Goal: Transaction & Acquisition: Purchase product/service

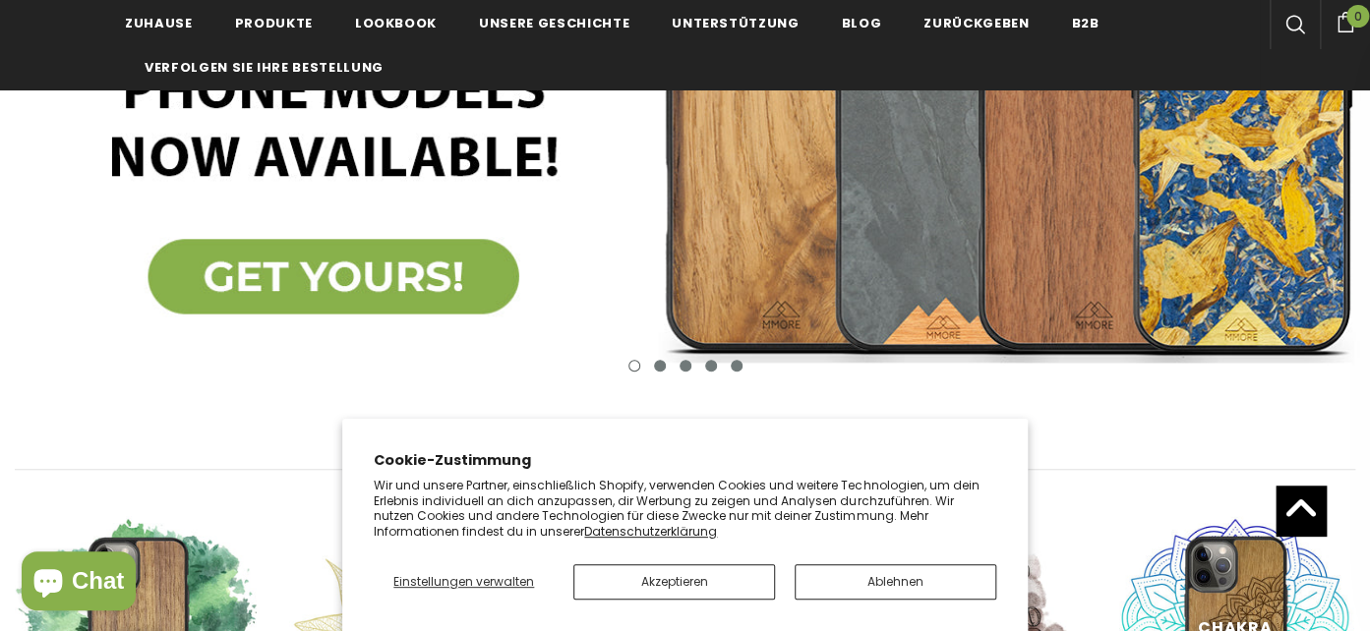
scroll to position [415, 0]
click at [698, 585] on button "Akzeptieren" at bounding box center [674, 582] width 202 height 35
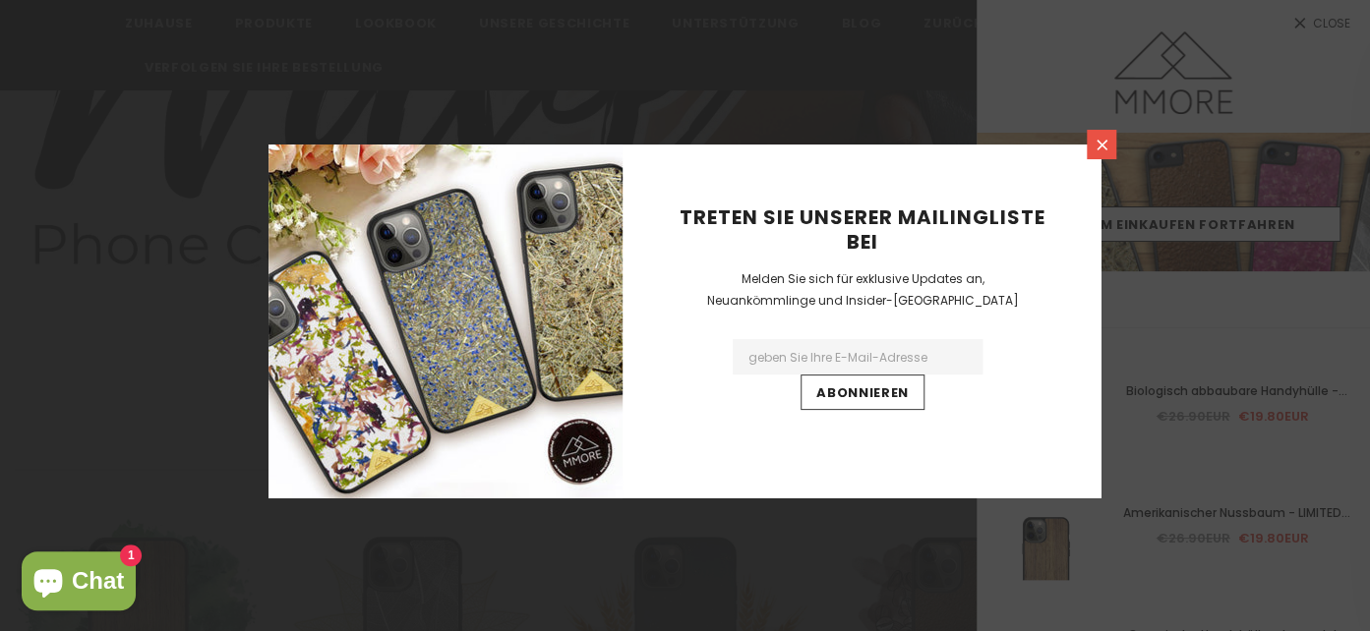
click at [1097, 143] on icon at bounding box center [1102, 145] width 17 height 17
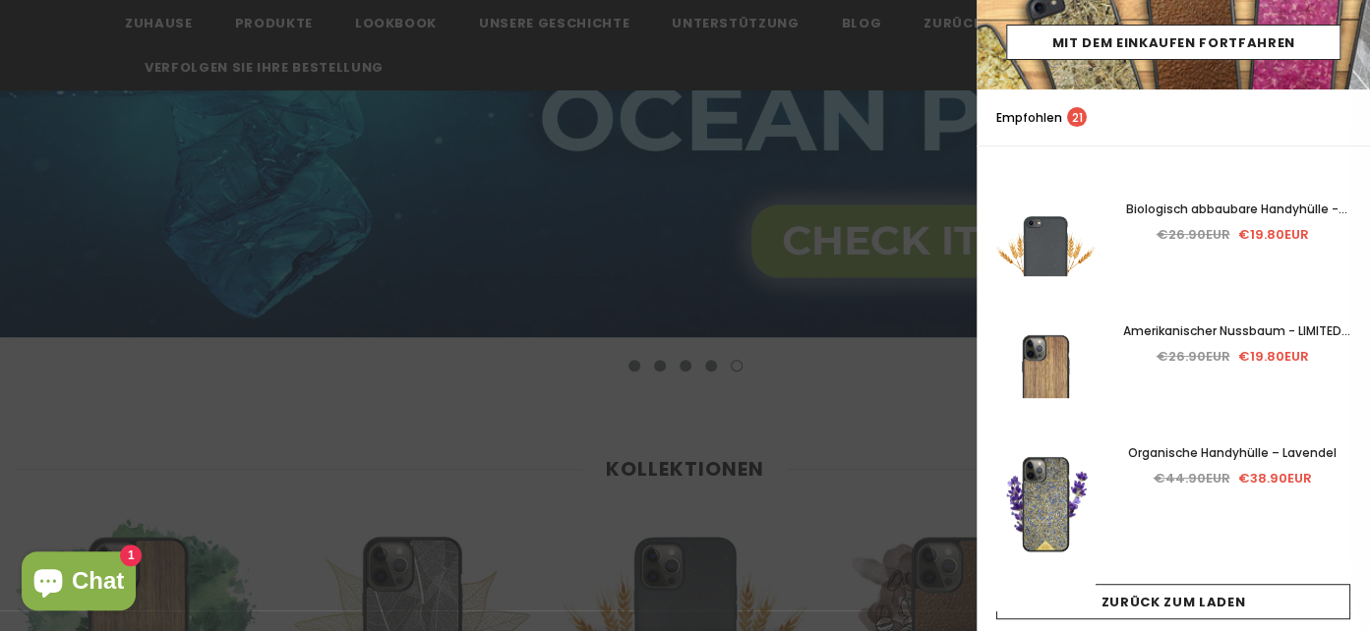
scroll to position [217, 0]
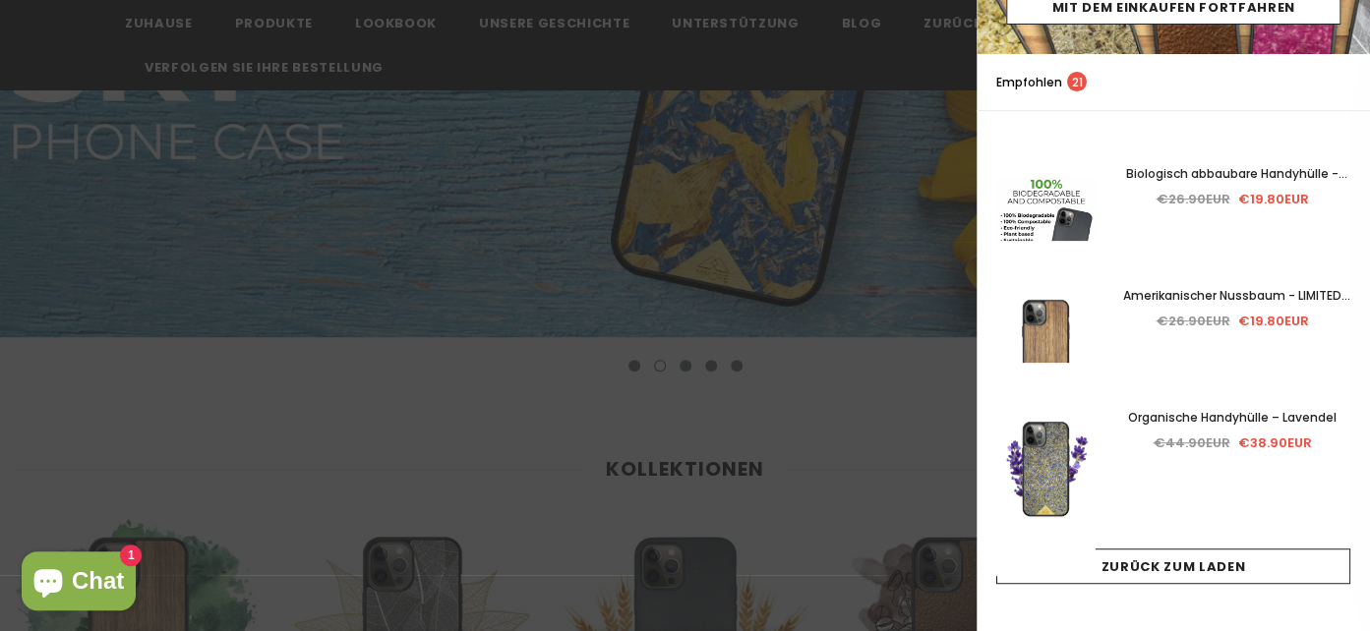
click at [1038, 205] on img at bounding box center [1045, 225] width 98 height 212
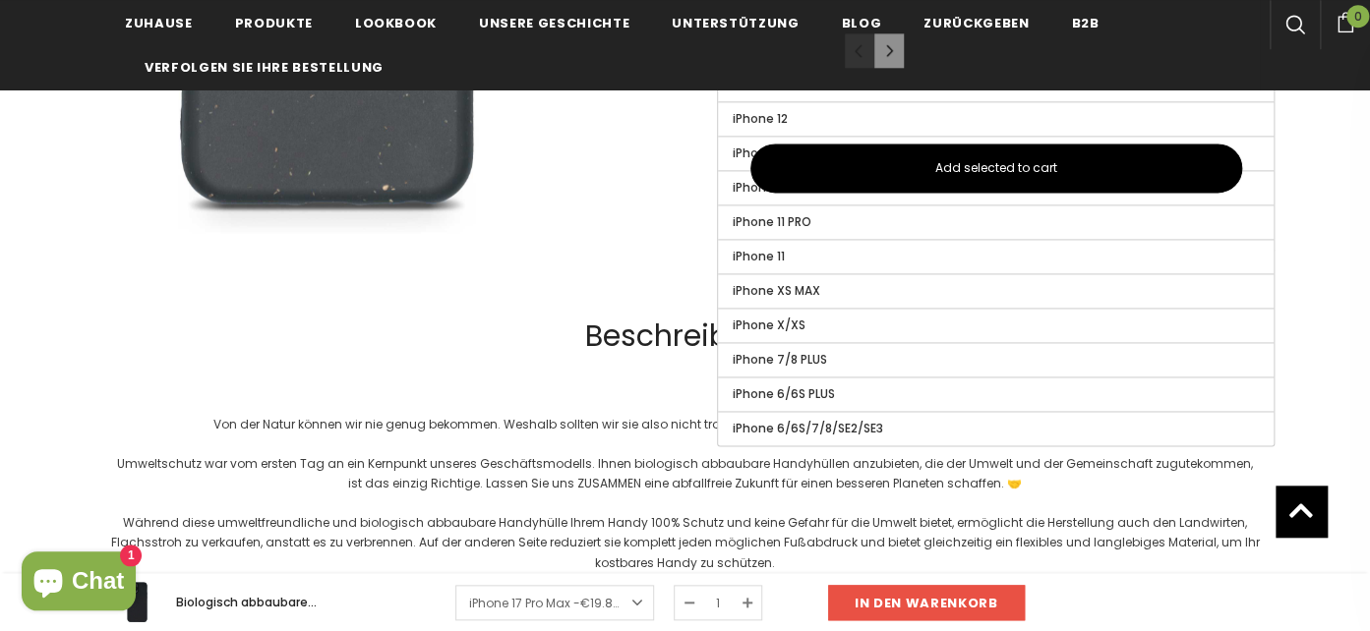
scroll to position [1039, 0]
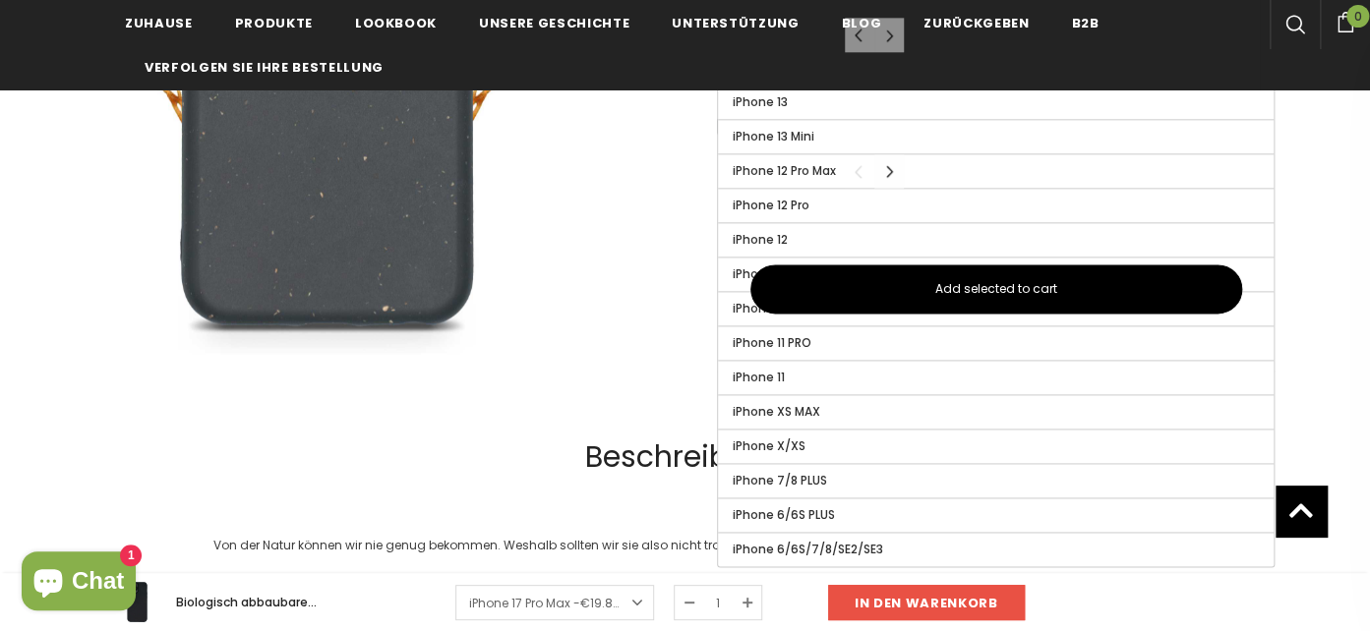
click at [581, 302] on img at bounding box center [328, 28] width 657 height 657
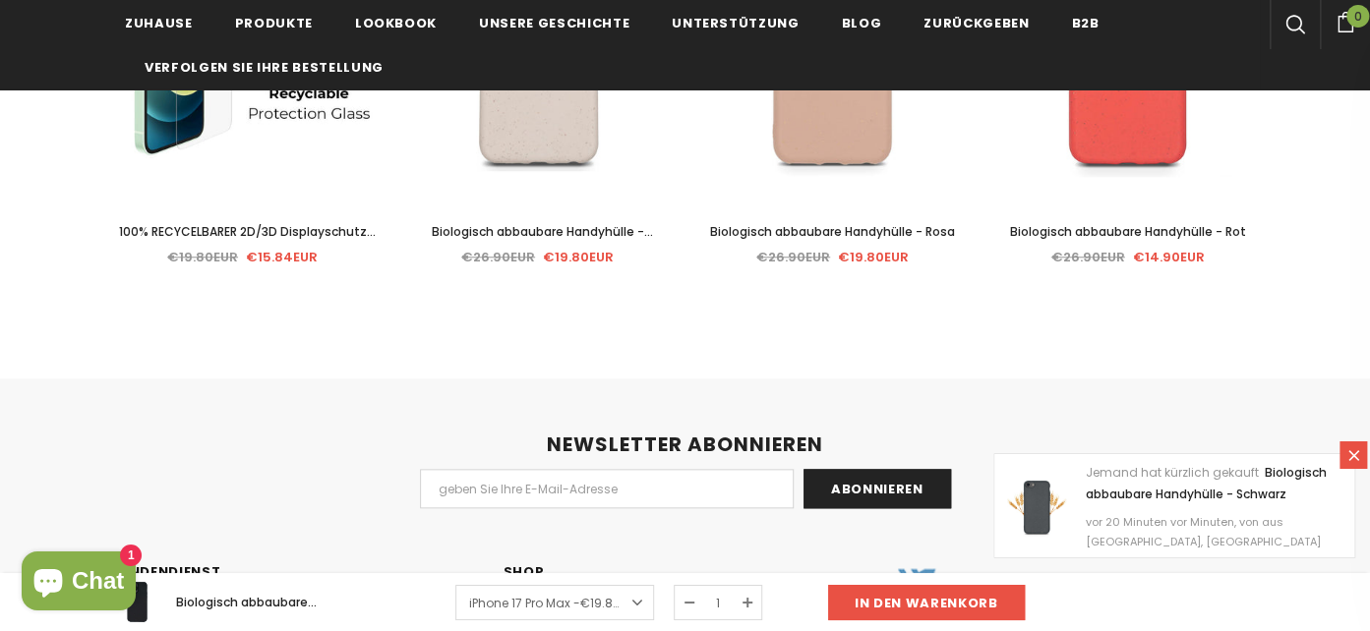
scroll to position [4155, 0]
